Goal: Information Seeking & Learning: Find contact information

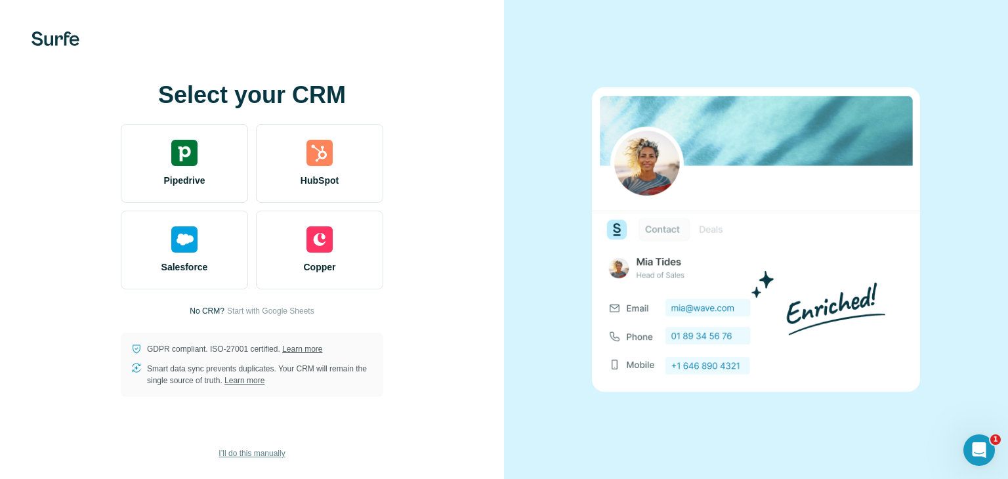
click at [282, 449] on span "I’ll do this manually" at bounding box center [252, 454] width 66 height 12
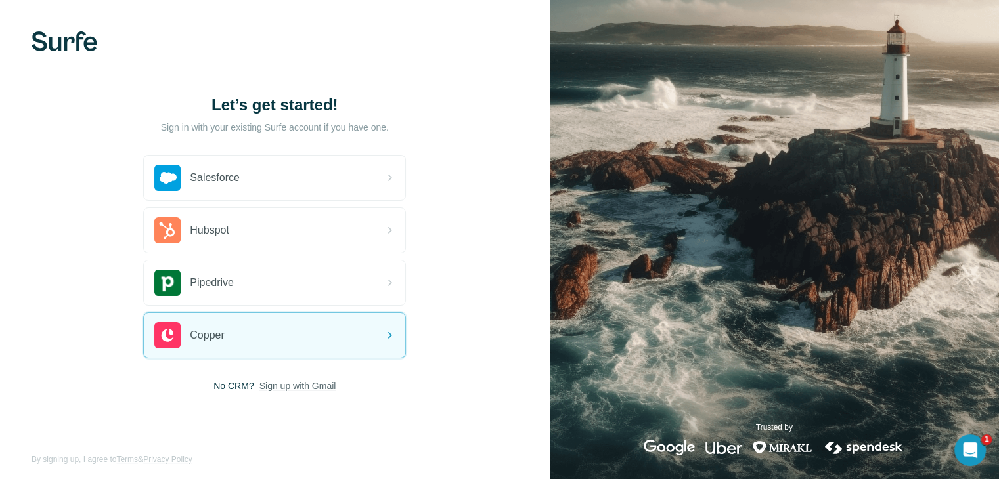
scroll to position [7, 0]
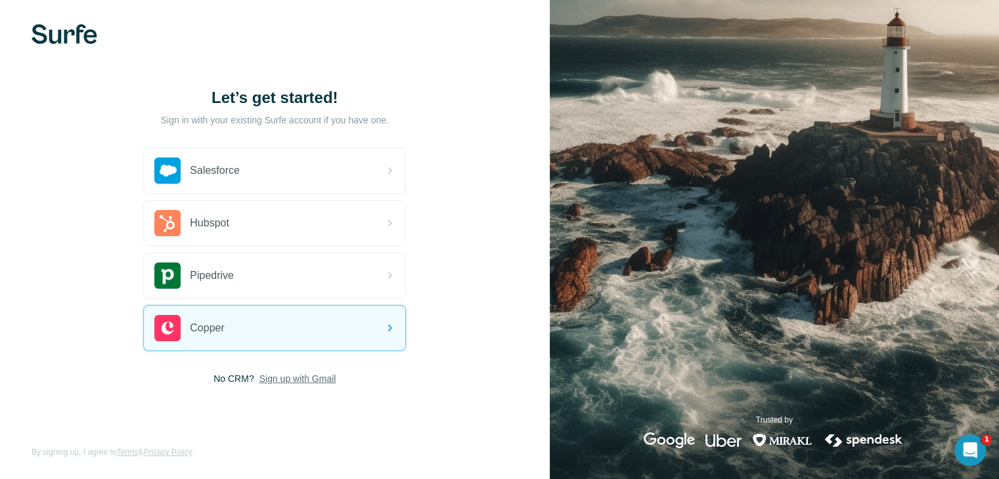
click at [322, 382] on span "Sign up with Gmail" at bounding box center [297, 378] width 77 height 13
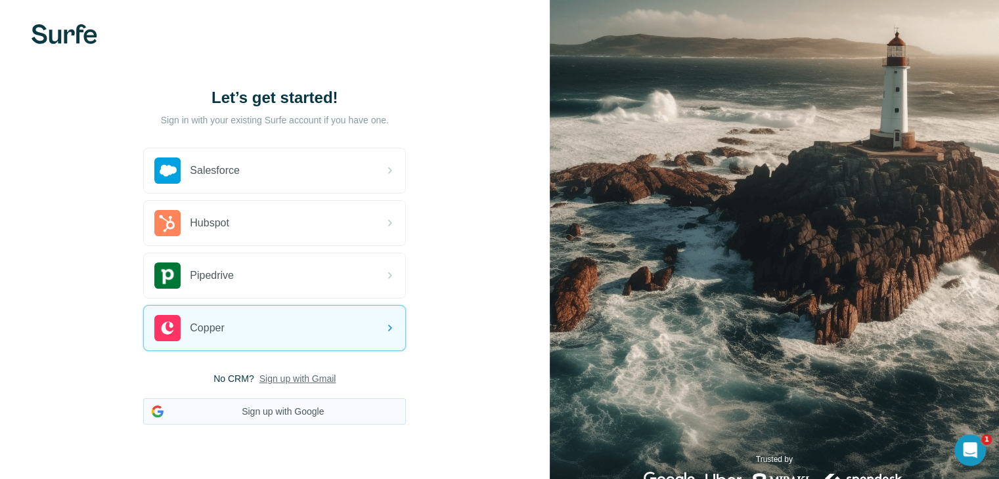
click at [316, 414] on button "Sign up with Google" at bounding box center [274, 411] width 263 height 26
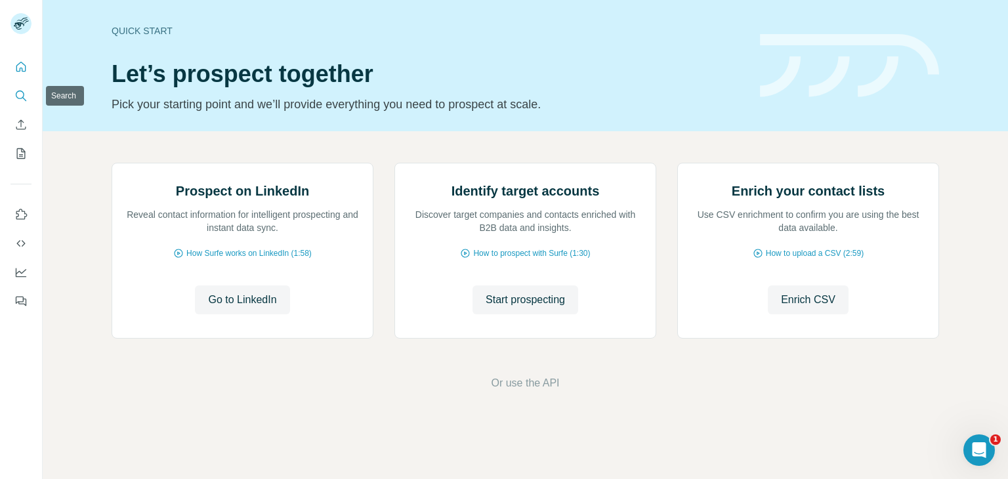
click at [18, 93] on icon "Search" at bounding box center [20, 95] width 13 height 13
click at [25, 100] on icon "Search" at bounding box center [24, 99] width 4 height 4
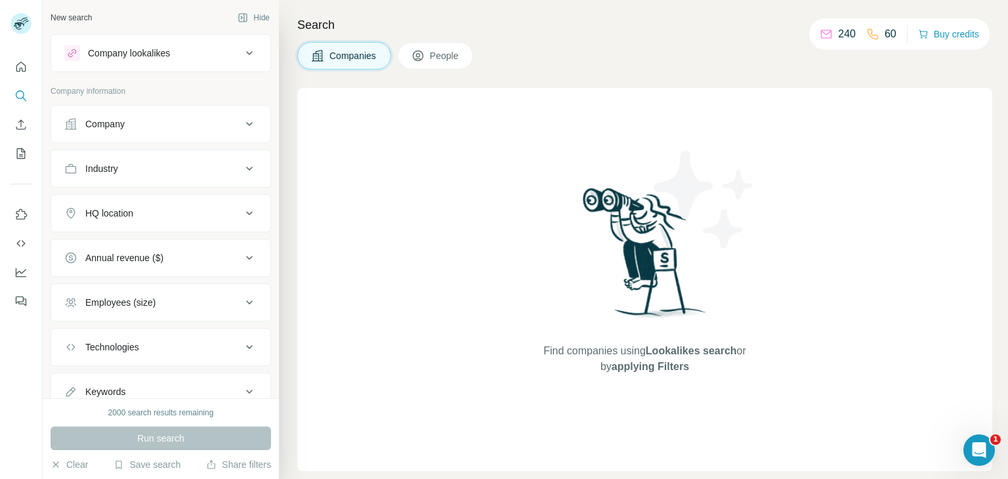
click at [219, 127] on div "Company" at bounding box center [152, 124] width 177 height 13
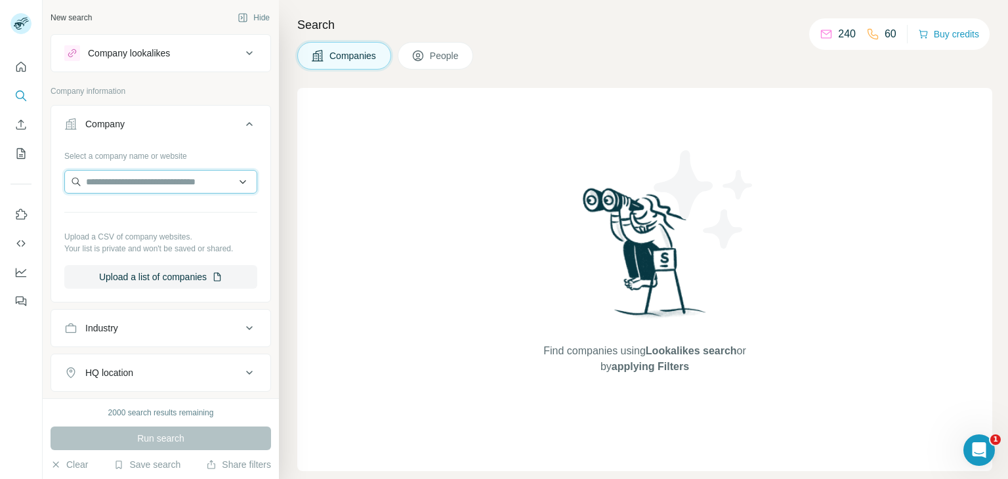
click at [194, 184] on input "text" at bounding box center [160, 182] width 193 height 24
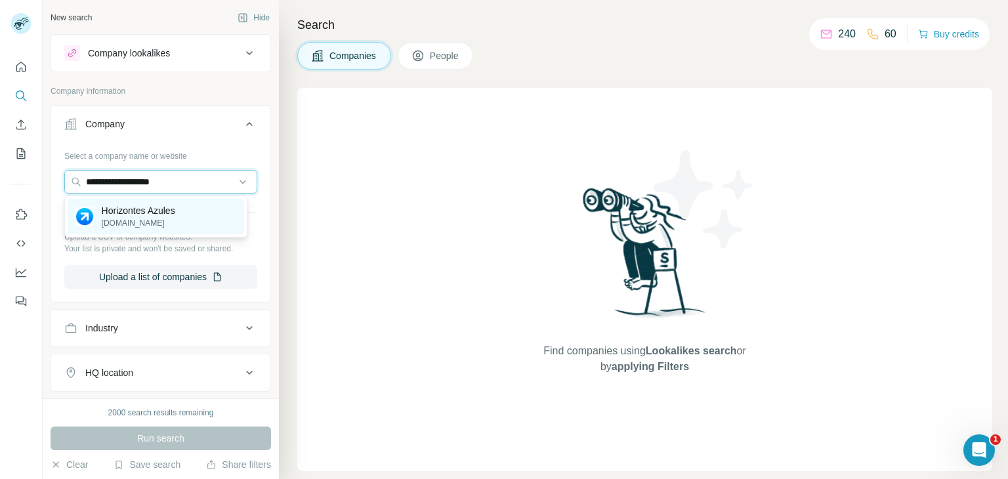
type input "**********"
click at [186, 213] on div "Horizontes Azules [DOMAIN_NAME]" at bounding box center [156, 216] width 177 height 35
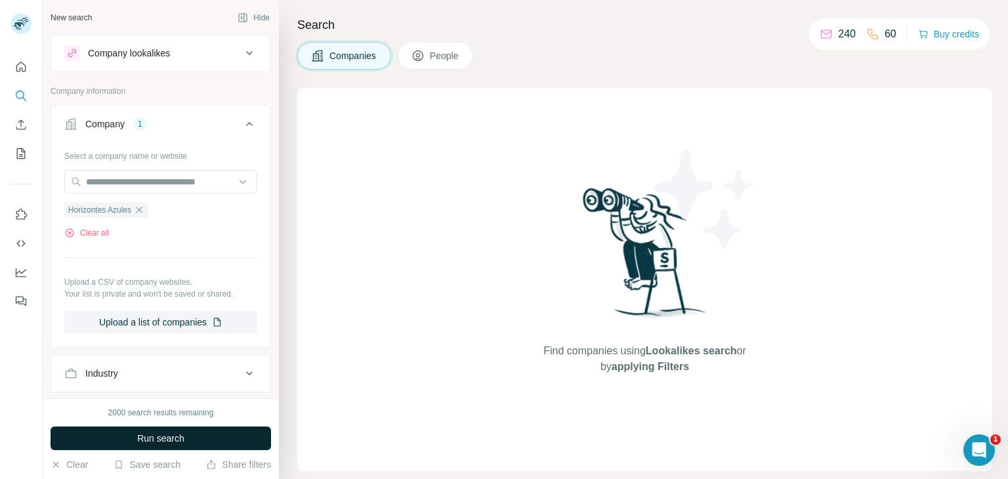
click at [196, 441] on button "Run search" at bounding box center [161, 439] width 221 height 24
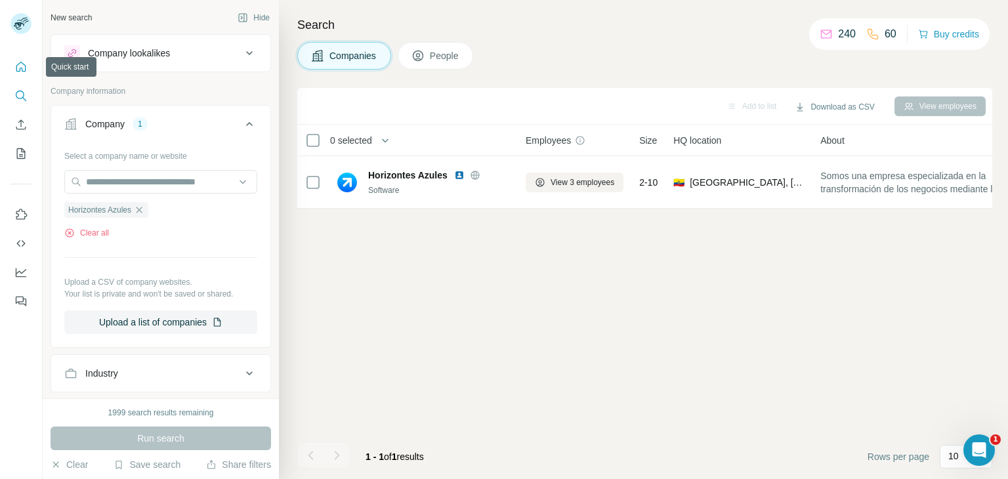
click at [24, 70] on icon "Quick start" at bounding box center [20, 66] width 13 height 13
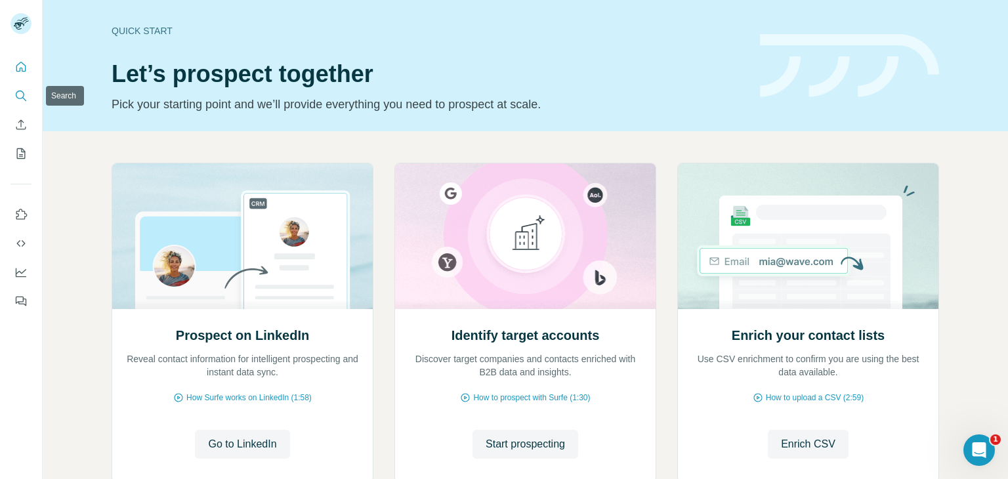
click at [28, 95] on button "Search" at bounding box center [21, 96] width 21 height 24
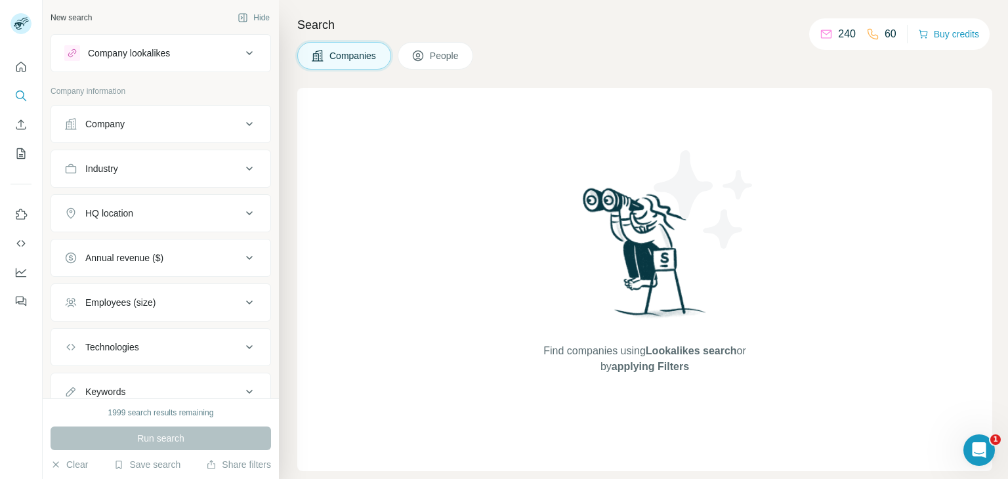
click at [104, 133] on button "Company" at bounding box center [160, 124] width 219 height 32
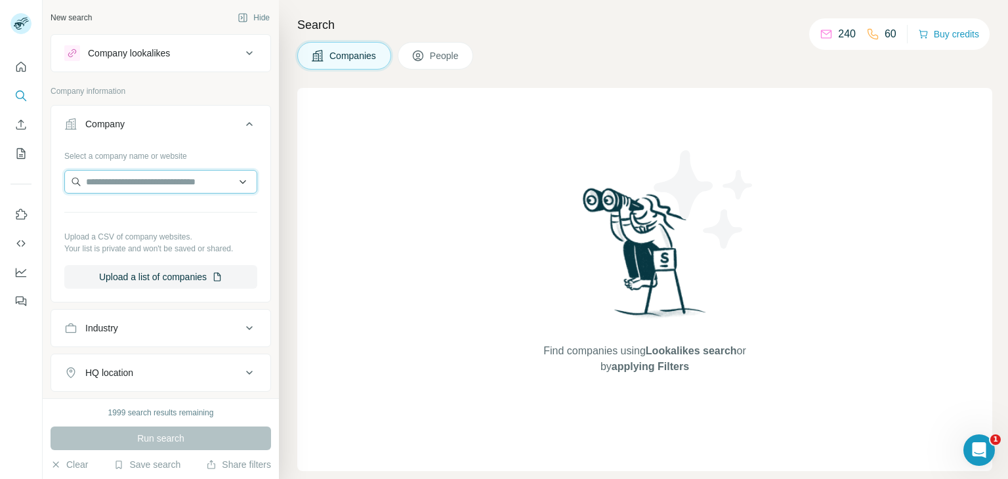
click at [179, 181] on input "text" at bounding box center [160, 182] width 193 height 24
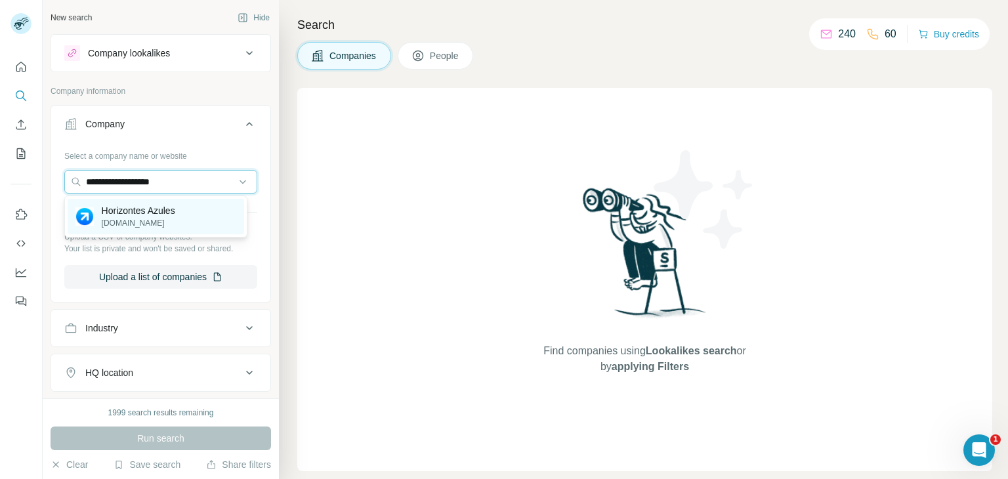
type input "**********"
click at [171, 217] on p "[DOMAIN_NAME]" at bounding box center [139, 223] width 74 height 12
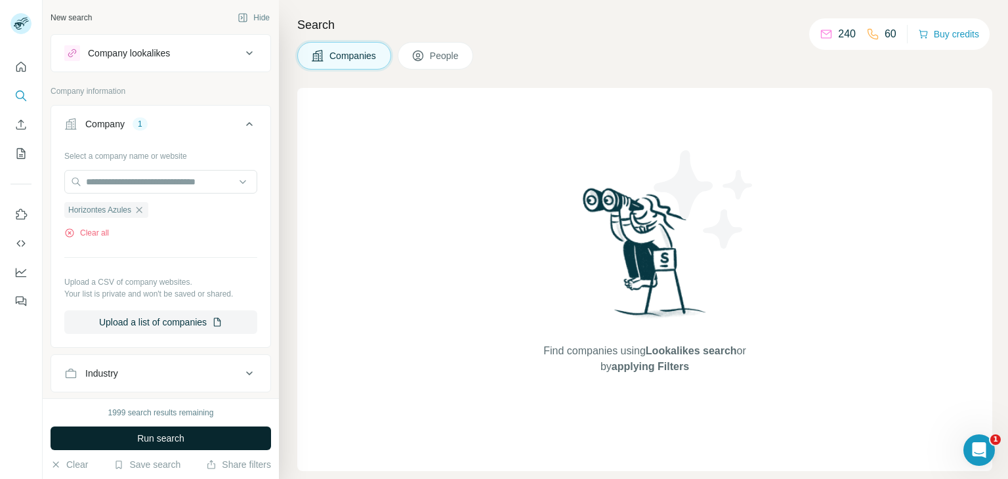
click at [169, 437] on span "Run search" at bounding box center [160, 438] width 47 height 13
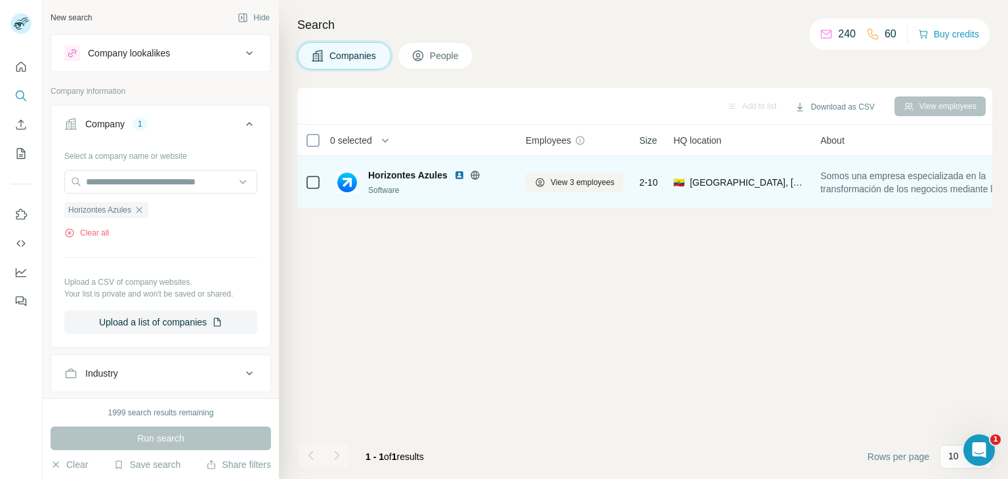
click at [391, 187] on div "Software" at bounding box center [439, 190] width 142 height 12
click at [554, 184] on span "View 3 employees" at bounding box center [583, 183] width 64 height 12
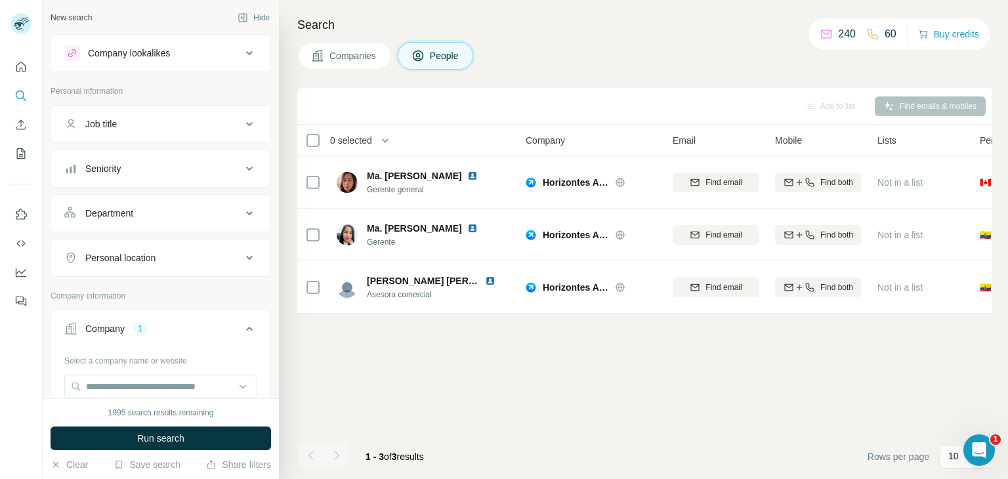
click at [926, 111] on div "Find emails & mobiles" at bounding box center [930, 107] width 111 height 20
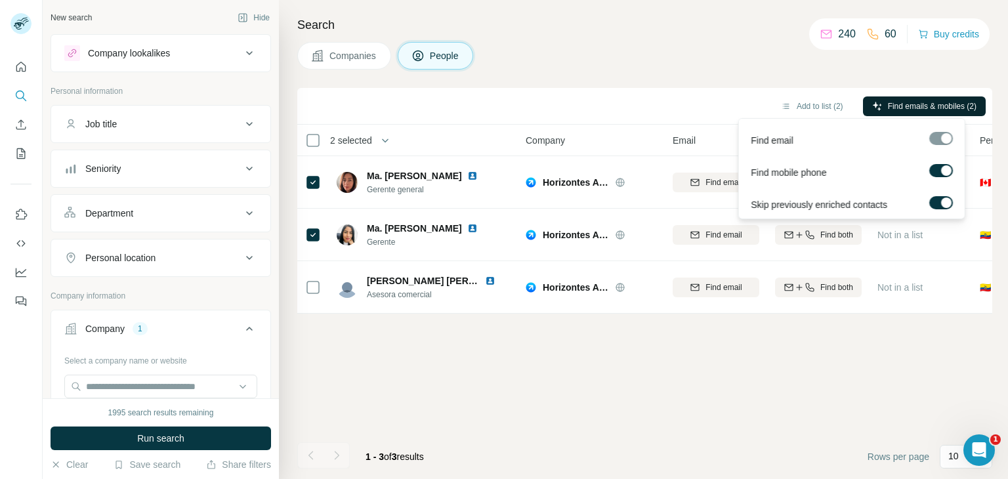
click at [924, 103] on span "Find emails & mobiles (2)" at bounding box center [932, 106] width 89 height 12
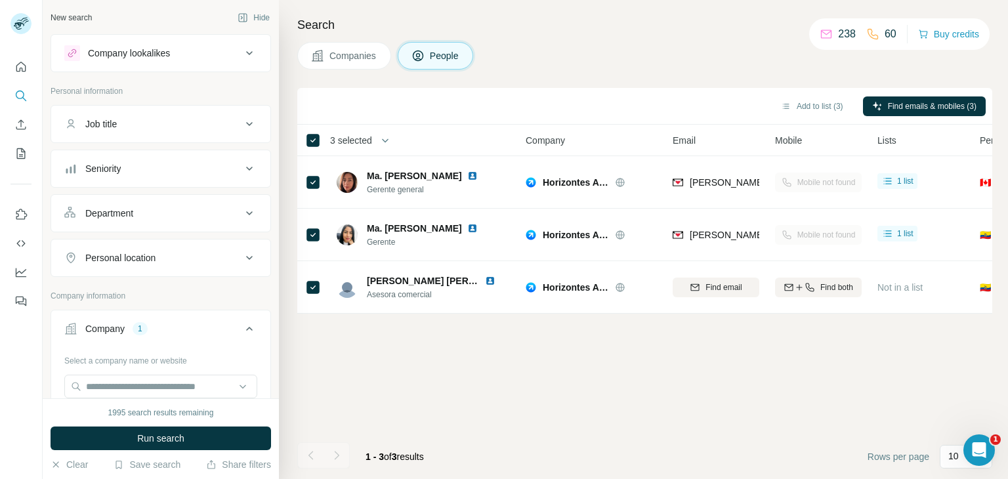
click at [322, 137] on div "3 selected" at bounding box center [346, 140] width 51 height 13
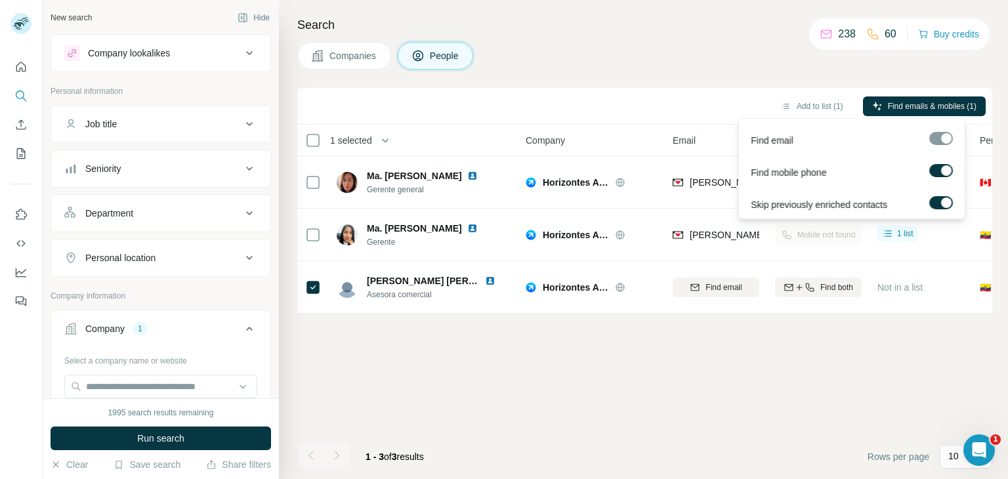
click at [947, 169] on div at bounding box center [946, 170] width 11 height 11
click at [969, 105] on span "Find emails (1)" at bounding box center [951, 106] width 52 height 12
click at [953, 101] on span "Find emails (1)" at bounding box center [951, 106] width 52 height 12
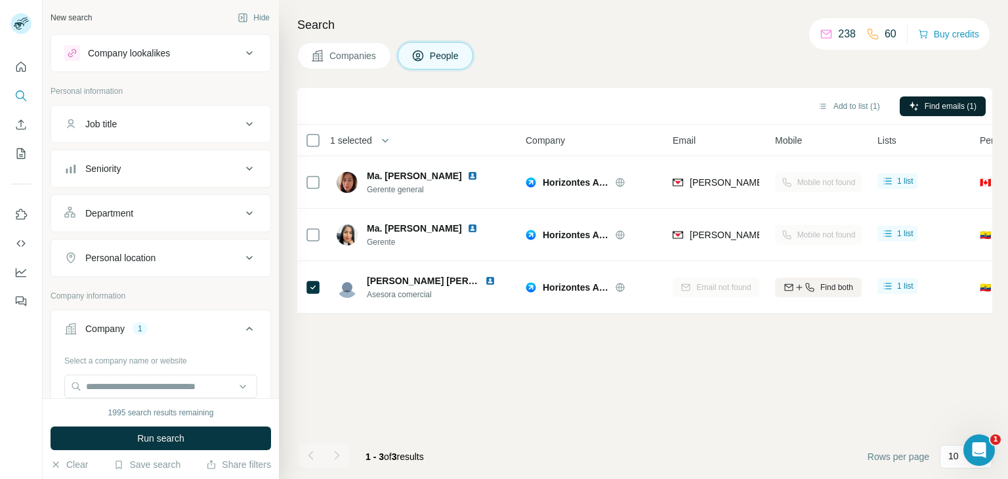
click at [760, 74] on div "Search Companies People Add to list (1) Find emails (1) 1 selected People Compa…" at bounding box center [643, 239] width 729 height 479
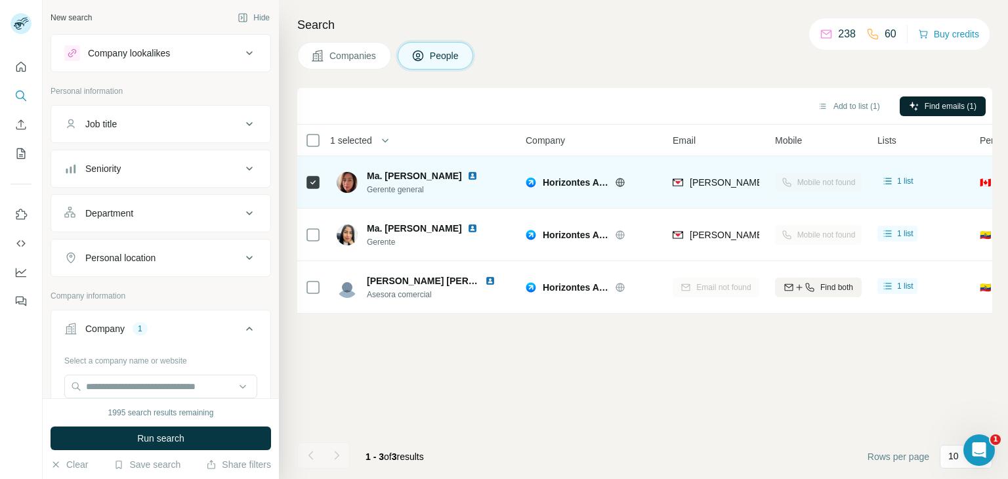
click at [399, 176] on span "Ma. [PERSON_NAME]" at bounding box center [414, 176] width 95 height 11
click at [478, 177] on img at bounding box center [472, 176] width 11 height 11
drag, startPoint x: 415, startPoint y: 176, endPoint x: 363, endPoint y: 179, distance: 52.0
click at [363, 179] on div "Ma. [PERSON_NAME] Gerente general" at bounding box center [415, 182] width 157 height 26
drag, startPoint x: 473, startPoint y: 179, endPoint x: 376, endPoint y: 186, distance: 97.4
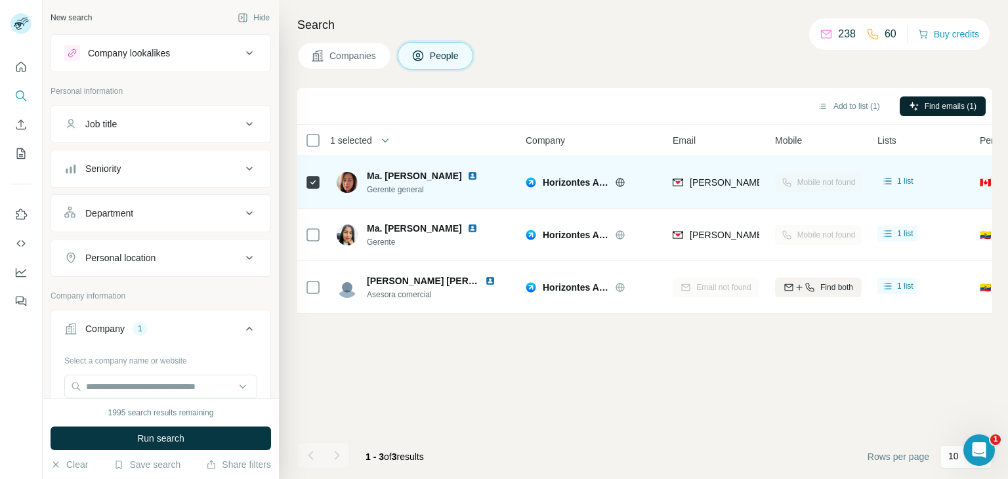
click at [376, 186] on div "Ma. [PERSON_NAME] Gerente general" at bounding box center [430, 182] width 127 height 26
drag, startPoint x: 427, startPoint y: 177, endPoint x: 368, endPoint y: 171, distance: 59.4
click at [368, 171] on span "Ma. [PERSON_NAME]" at bounding box center [414, 176] width 95 height 11
copy span "Ma. [PERSON_NAME]"
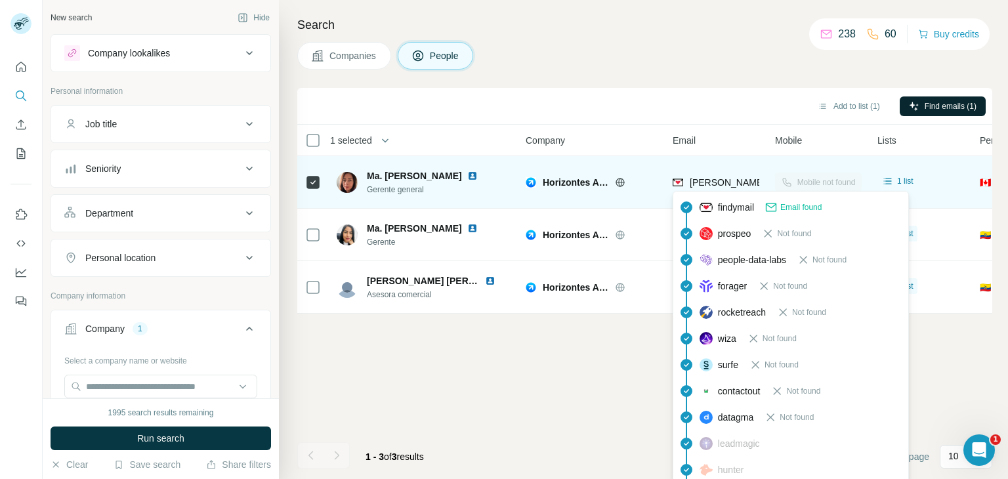
drag, startPoint x: 716, startPoint y: 182, endPoint x: 693, endPoint y: 180, distance: 22.4
click at [692, 180] on span "[PERSON_NAME][EMAIL_ADDRESS][PERSON_NAME][DOMAIN_NAME]" at bounding box center [843, 182] width 307 height 11
click at [727, 180] on span "[PERSON_NAME][EMAIL_ADDRESS][PERSON_NAME][DOMAIN_NAME]" at bounding box center [843, 182] width 307 height 11
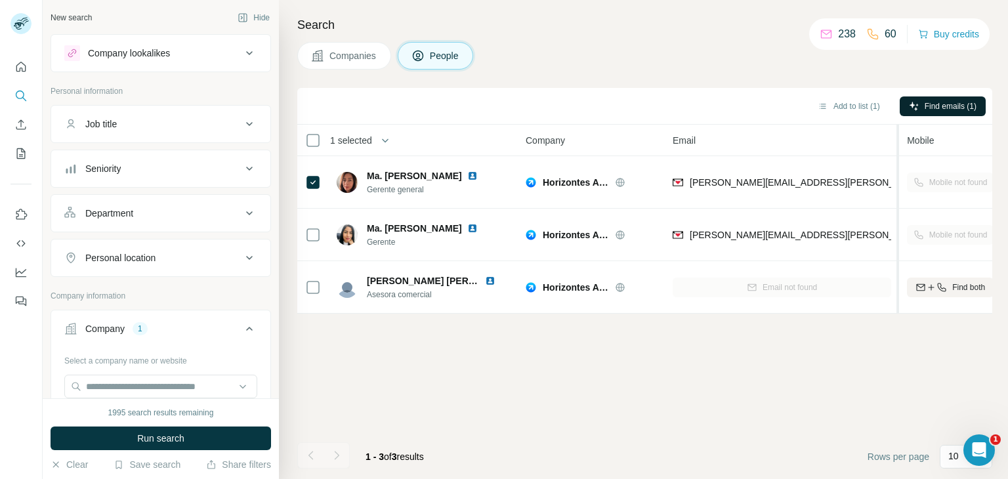
drag, startPoint x: 767, startPoint y: 150, endPoint x: 899, endPoint y: 150, distance: 132.6
click at [0, 0] on tr "1 selected People Company Email Mobile Lists Personal location Seniority Depart…" at bounding box center [0, 0] width 0 height 0
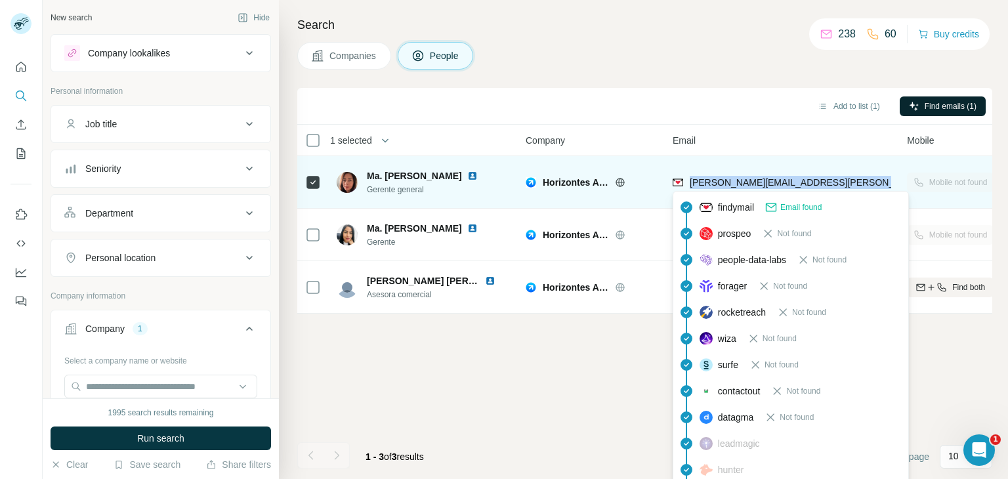
drag, startPoint x: 872, startPoint y: 184, endPoint x: 691, endPoint y: 183, distance: 181.9
click at [691, 183] on div "[PERSON_NAME][EMAIL_ADDRESS][PERSON_NAME][DOMAIN_NAME]" at bounding box center [782, 182] width 219 height 36
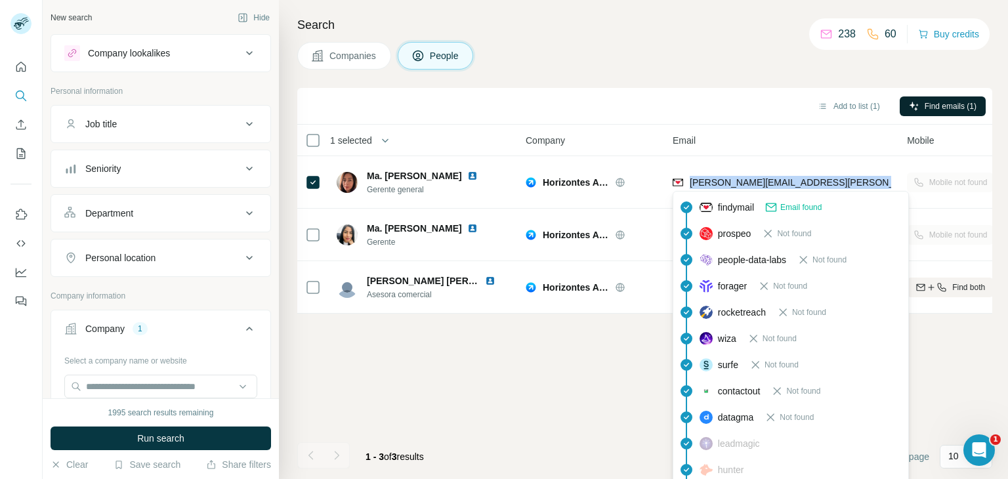
copy span "[PERSON_NAME][EMAIL_ADDRESS][PERSON_NAME][DOMAIN_NAME]"
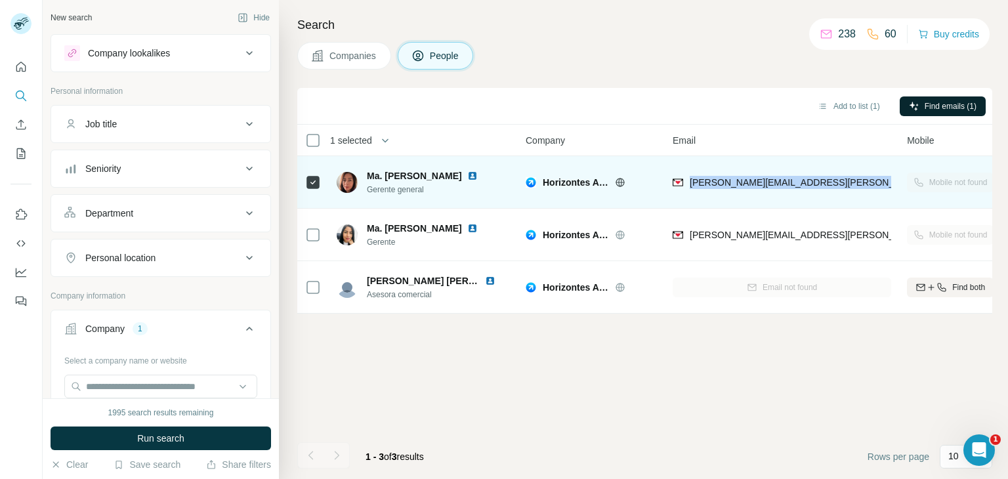
click at [350, 183] on img at bounding box center [347, 182] width 21 height 21
click at [387, 179] on span "Ma. [PERSON_NAME]" at bounding box center [414, 176] width 95 height 11
click at [443, 177] on span "Ma. [PERSON_NAME]" at bounding box center [414, 176] width 95 height 11
